Goal: Information Seeking & Learning: Learn about a topic

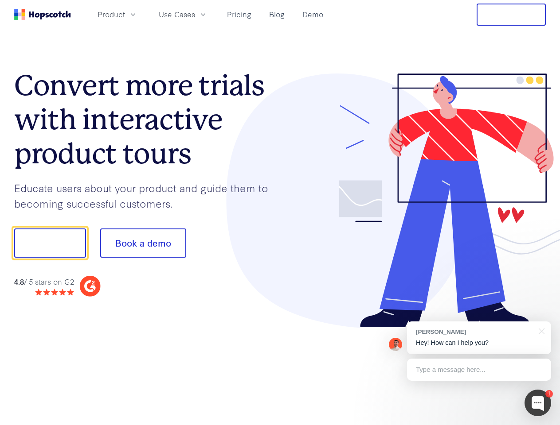
click at [280, 213] on div at bounding box center [413, 201] width 266 height 255
click at [125, 14] on span "Product" at bounding box center [110, 14] width 27 height 11
click at [195, 14] on span "Use Cases" at bounding box center [177, 14] width 36 height 11
click at [511, 15] on button "Free Trial" at bounding box center [510, 15] width 69 height 22
click at [50, 243] on button "Show me!" at bounding box center [50, 243] width 72 height 29
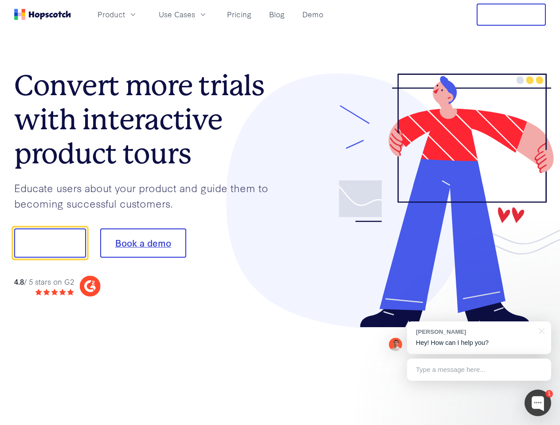
click at [143, 243] on button "Book a demo" at bounding box center [143, 243] width 86 height 29
click at [537, 403] on div at bounding box center [537, 403] width 27 height 27
click at [479, 338] on div "[PERSON_NAME] Hey! How can I help you?" at bounding box center [479, 338] width 144 height 33
click at [540, 331] on div at bounding box center [468, 242] width 166 height 296
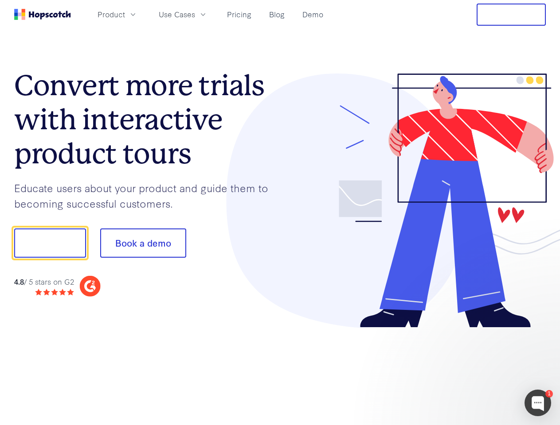
click at [479, 370] on div at bounding box center [468, 301] width 166 height 177
